Goal: Information Seeking & Learning: Learn about a topic

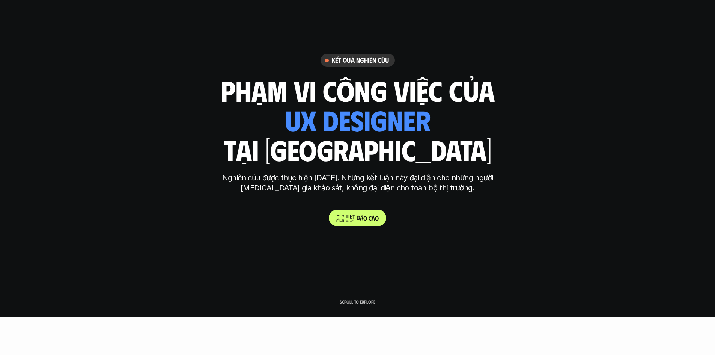
click at [353, 214] on span "t" at bounding box center [353, 216] width 3 height 7
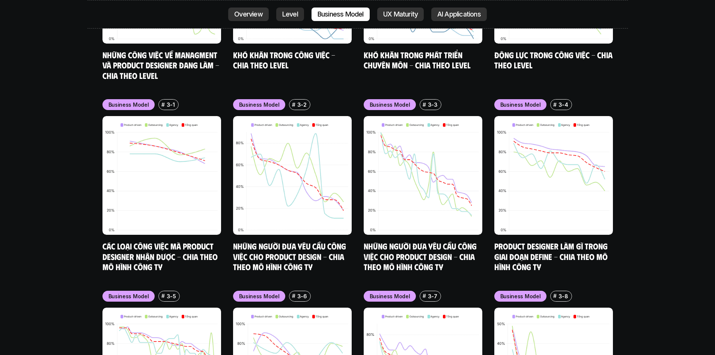
scroll to position [3304, 0]
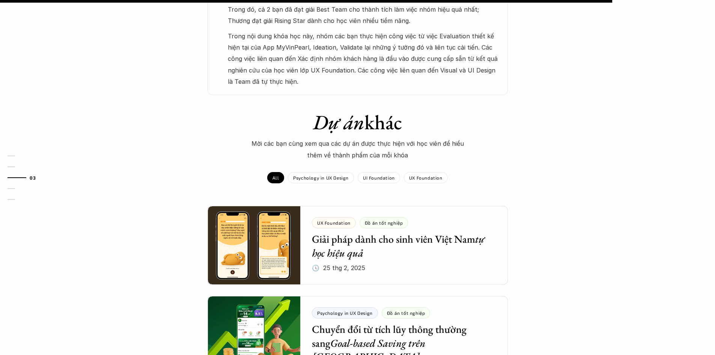
scroll to position [338, 0]
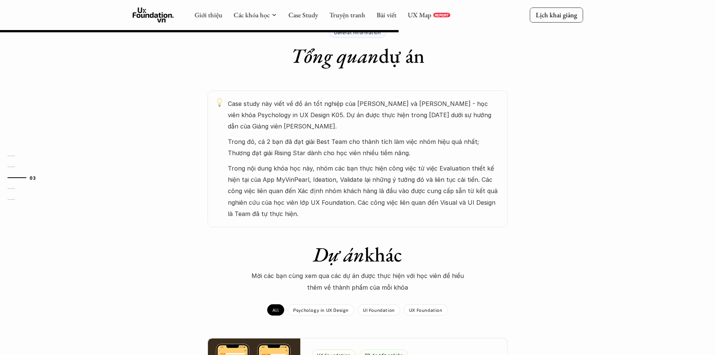
drag, startPoint x: 359, startPoint y: 179, endPoint x: 379, endPoint y: 175, distance: 20.8
click at [359, 180] on p "Trong nội dung khóa học này, nhóm các bạn thực hiện công việc từ việc Evaluatio…" at bounding box center [364, 190] width 272 height 57
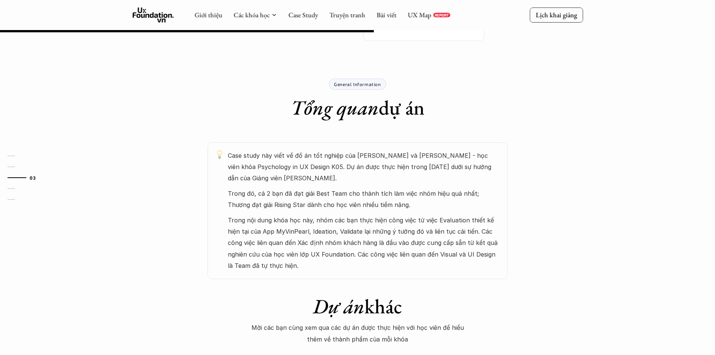
scroll to position [188, 0]
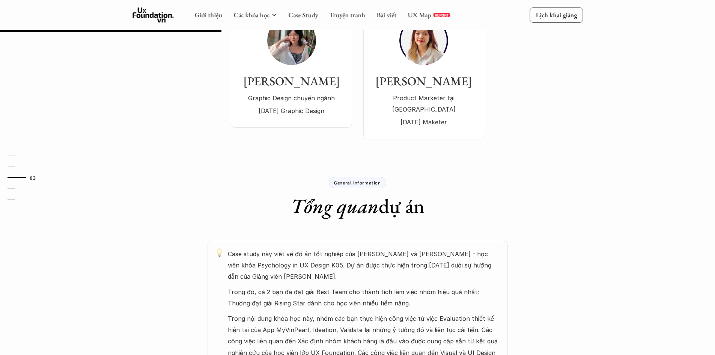
click at [355, 180] on p "General Information" at bounding box center [357, 182] width 47 height 5
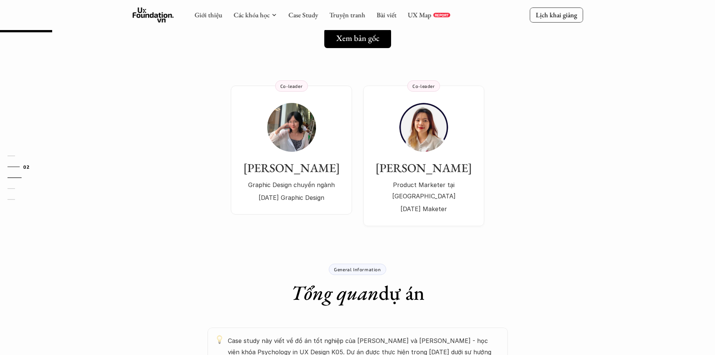
scroll to position [38, 0]
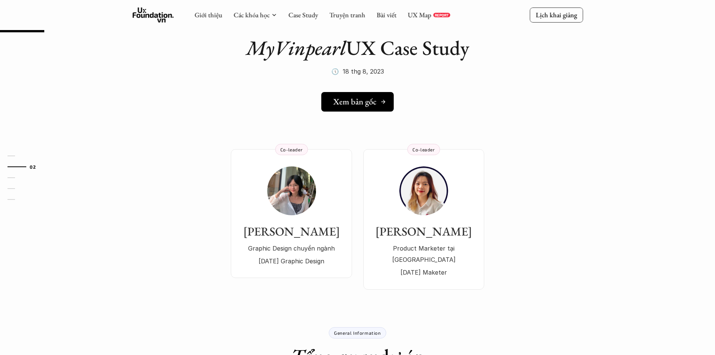
click at [368, 101] on h5 "Xem bản gốc" at bounding box center [354, 102] width 43 height 10
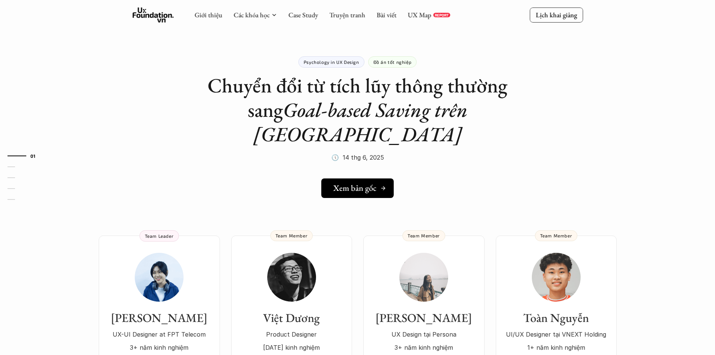
click at [361, 183] on h5 "Xem bản gốc" at bounding box center [354, 188] width 43 height 10
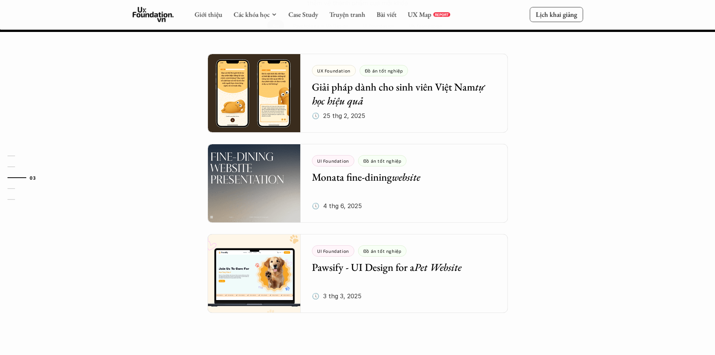
scroll to position [863, 0]
